Goal: Information Seeking & Learning: Check status

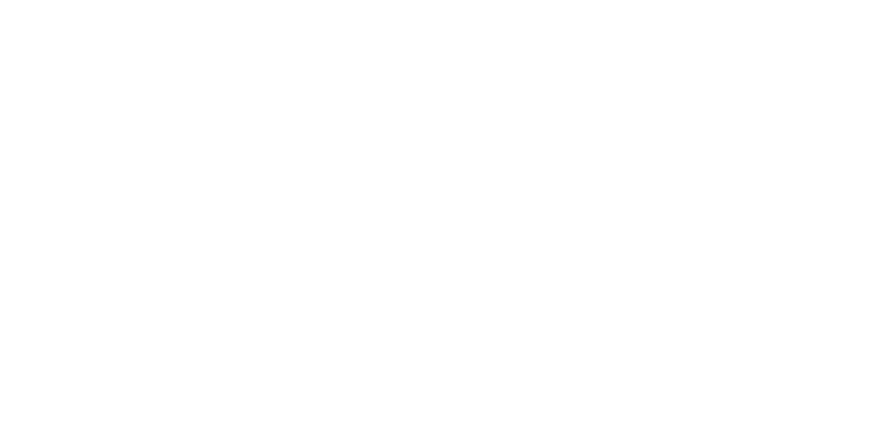
select select
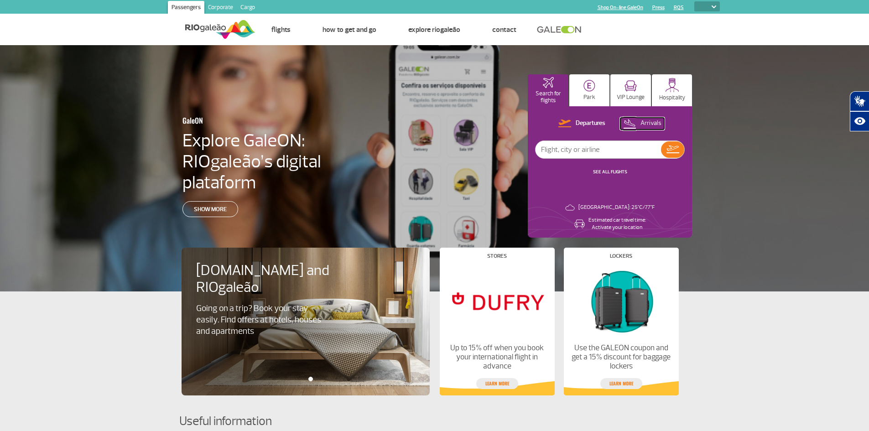
click at [645, 123] on p "Arrivals" at bounding box center [651, 123] width 21 height 9
click at [567, 147] on input "text" at bounding box center [598, 149] width 125 height 17
type input "american airlines"
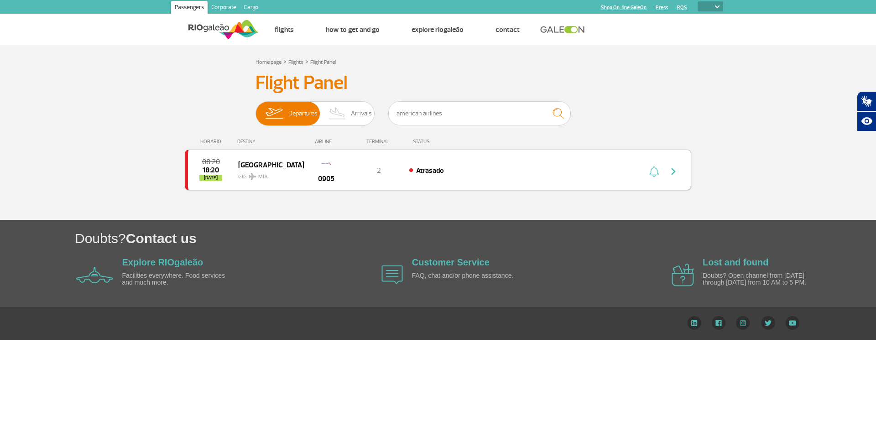
click at [428, 172] on span "Atrasado" at bounding box center [430, 170] width 28 height 9
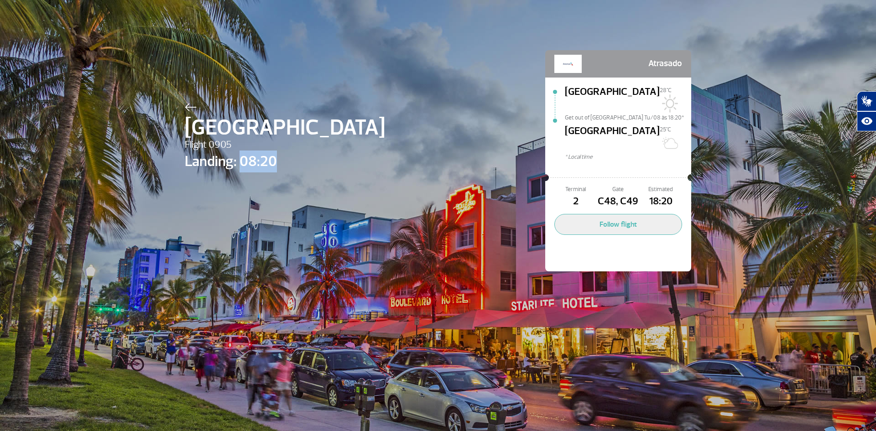
drag, startPoint x: 272, startPoint y: 162, endPoint x: 239, endPoint y: 158, distance: 33.0
click at [239, 158] on span "Landing: 08:20" at bounding box center [285, 162] width 200 height 22
drag, startPoint x: 179, startPoint y: 136, endPoint x: 184, endPoint y: 134, distance: 5.5
click at [179, 136] on div "Miami Flight 0905 Landing: 08:20 Atrasado Miami 28°C Get out of Miami Tu/08 às …" at bounding box center [438, 147] width 520 height 294
click at [613, 214] on button "Follow flight" at bounding box center [618, 224] width 128 height 21
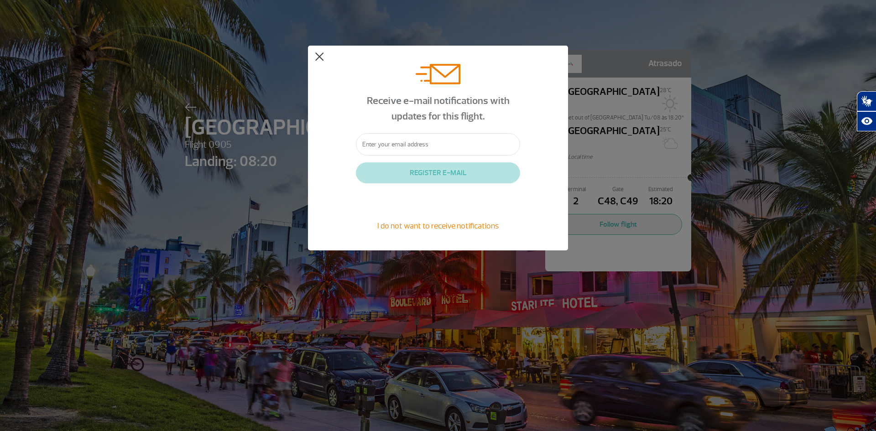
click at [318, 54] on button at bounding box center [319, 56] width 9 height 9
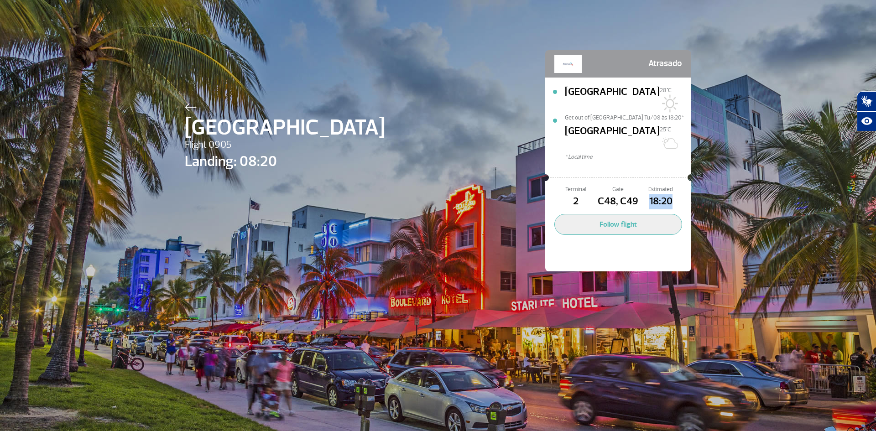
drag, startPoint x: 662, startPoint y: 178, endPoint x: 645, endPoint y: 177, distance: 16.5
click at [645, 194] on span "18:20" at bounding box center [661, 202] width 42 height 16
drag, startPoint x: 440, startPoint y: 76, endPoint x: 363, endPoint y: 87, distance: 78.3
click at [440, 73] on div "Miami Flight 0905 Landing: 08:20 Atrasado Miami 28°C Get out of Miami Tu/08 às …" at bounding box center [438, 147] width 520 height 294
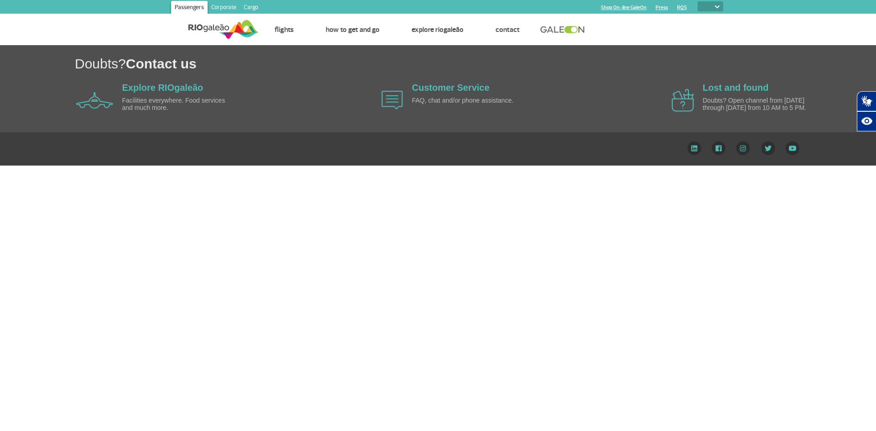
select select
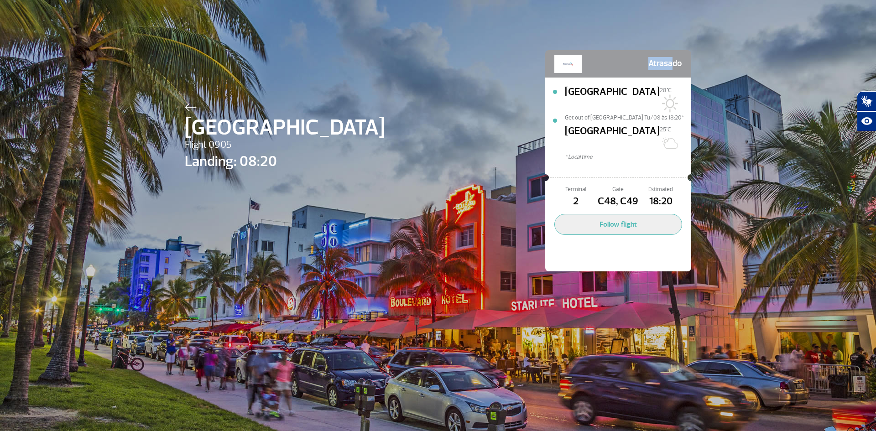
drag, startPoint x: 670, startPoint y: 64, endPoint x: 622, endPoint y: 60, distance: 47.7
click at [618, 60] on div "Atrasado" at bounding box center [618, 64] width 128 height 18
click at [256, 194] on div "Miami Flight 0905 Landing: 08:20" at bounding box center [285, 174] width 200 height 148
